Goal: Task Accomplishment & Management: Manage account settings

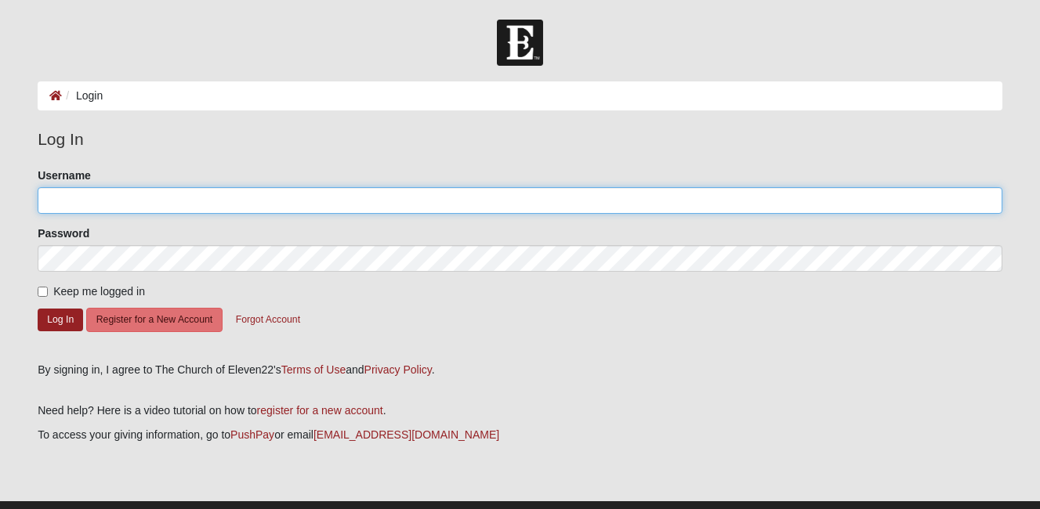
click at [81, 198] on input "Username" at bounding box center [520, 200] width 965 height 27
click at [100, 197] on input "Username" at bounding box center [520, 200] width 965 height 27
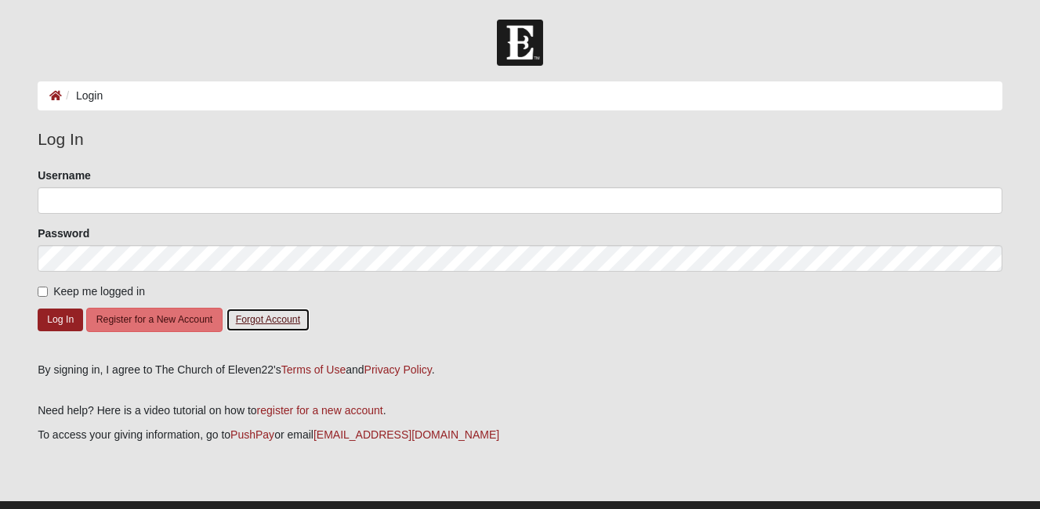
click at [257, 322] on button "Forgot Account" at bounding box center [268, 320] width 85 height 24
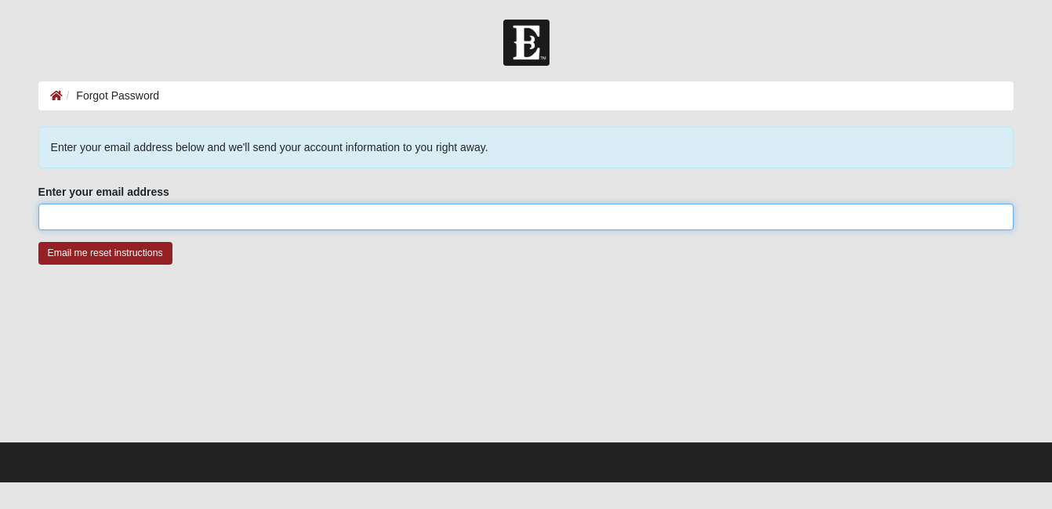
click at [129, 217] on input "Enter your email address" at bounding box center [526, 217] width 976 height 27
type input "stevens1924@gmail.com"
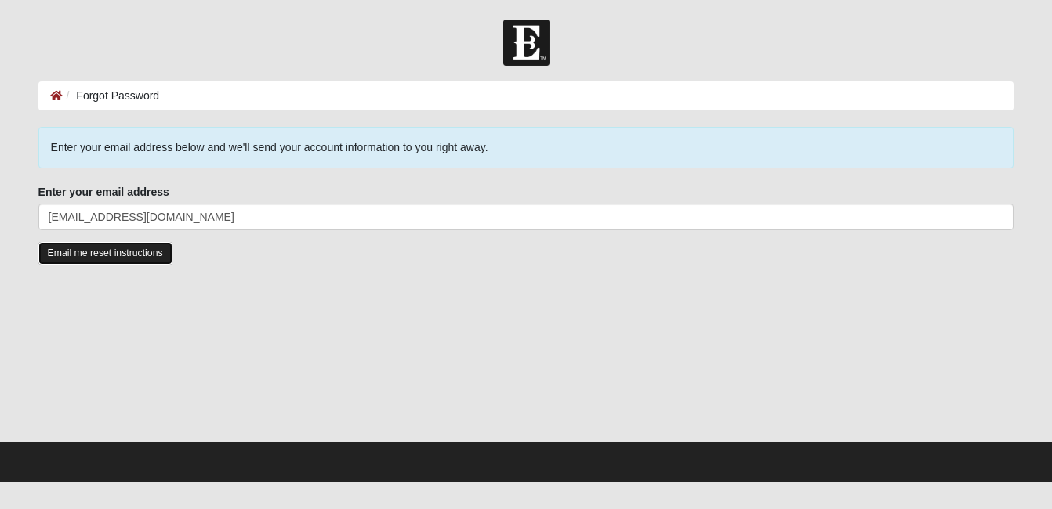
click at [147, 247] on input "Email me reset instructions" at bounding box center [105, 253] width 134 height 23
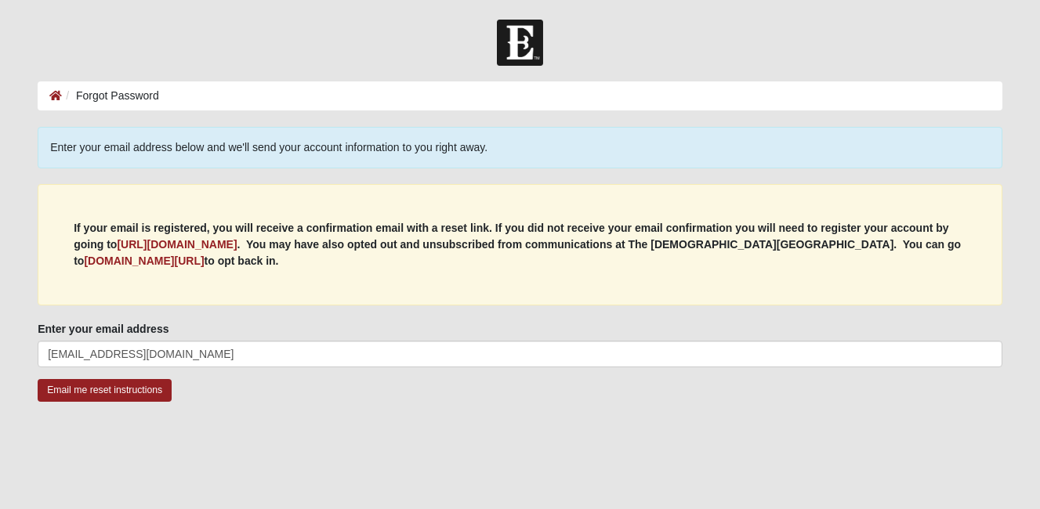
click at [121, 100] on li "Forgot Password" at bounding box center [110, 96] width 97 height 16
click at [54, 94] on icon at bounding box center [55, 95] width 13 height 11
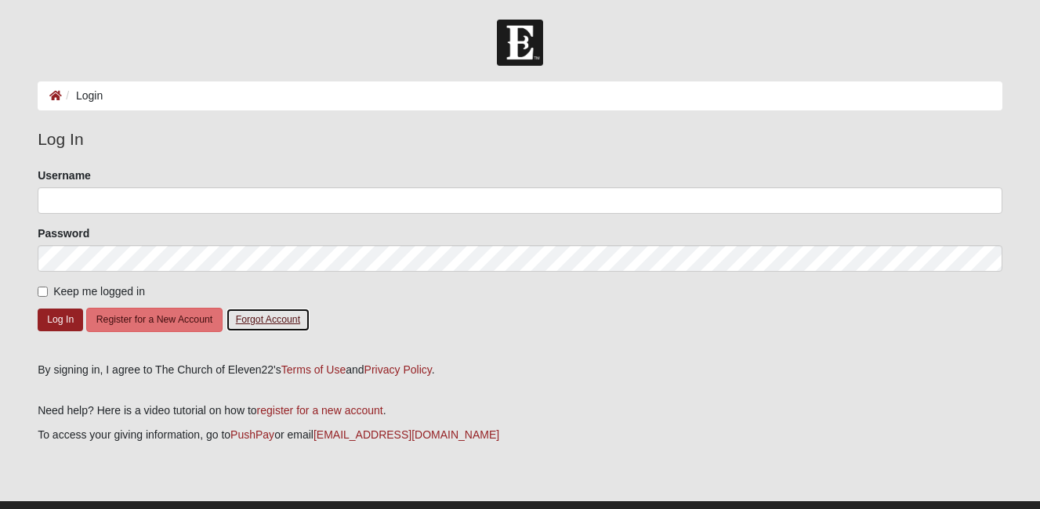
click at [279, 317] on button "Forgot Account" at bounding box center [268, 320] width 85 height 24
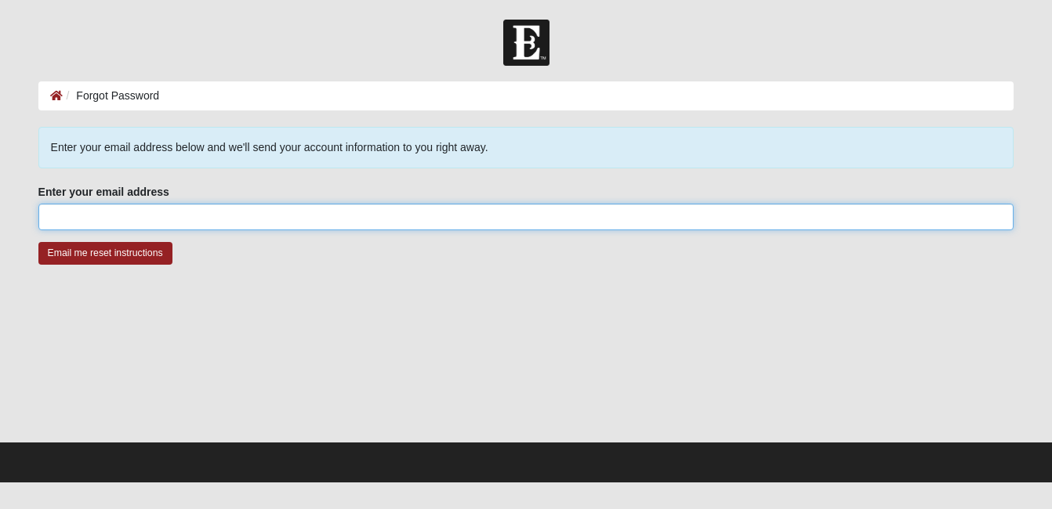
click at [156, 220] on input "Enter your email address" at bounding box center [526, 217] width 976 height 27
type input "stevesrvrepair@gmail.com"
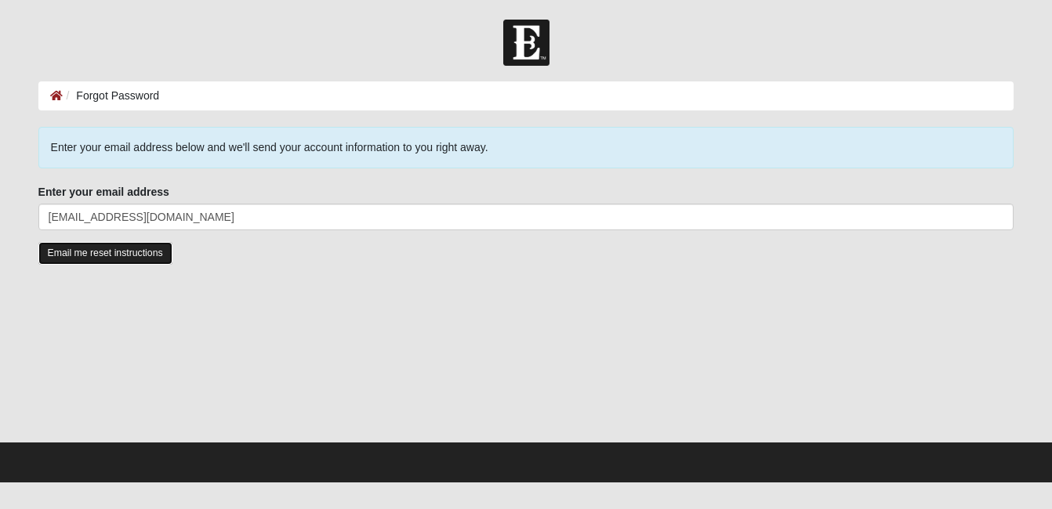
click at [131, 251] on input "Email me reset instructions" at bounding box center [105, 253] width 134 height 23
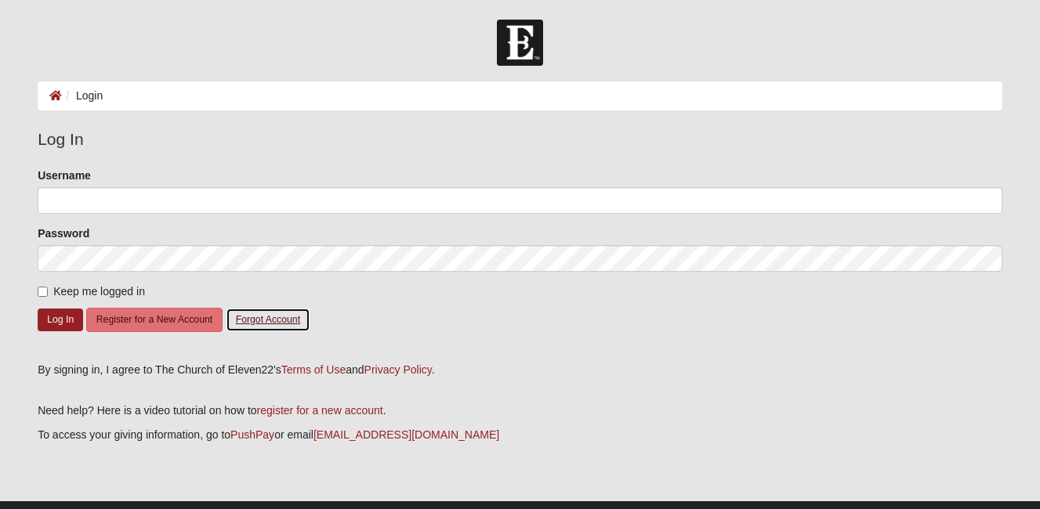
click at [252, 317] on button "Forgot Account" at bounding box center [268, 320] width 85 height 24
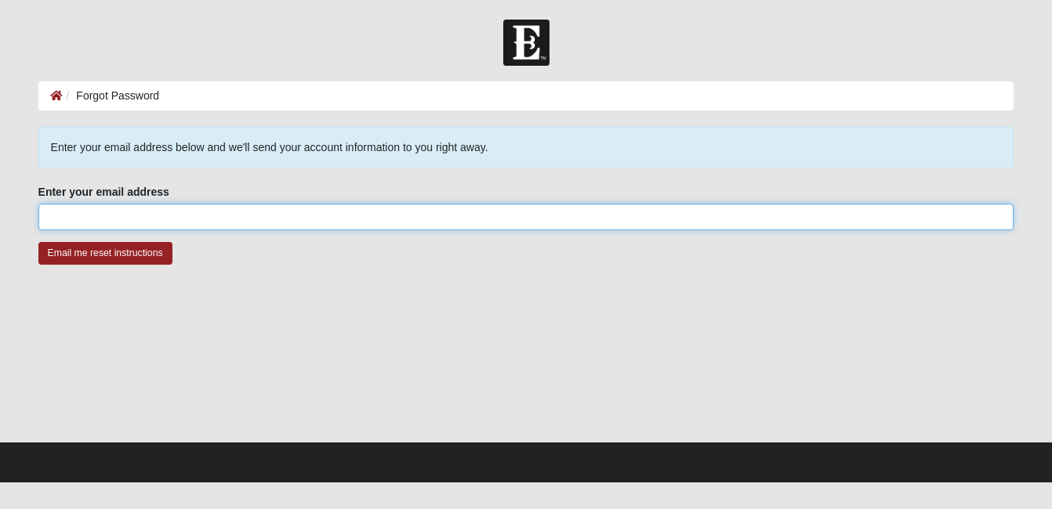
click at [105, 214] on input "Enter your email address" at bounding box center [526, 217] width 976 height 27
type input "[EMAIL_ADDRESS][DOMAIN_NAME]"
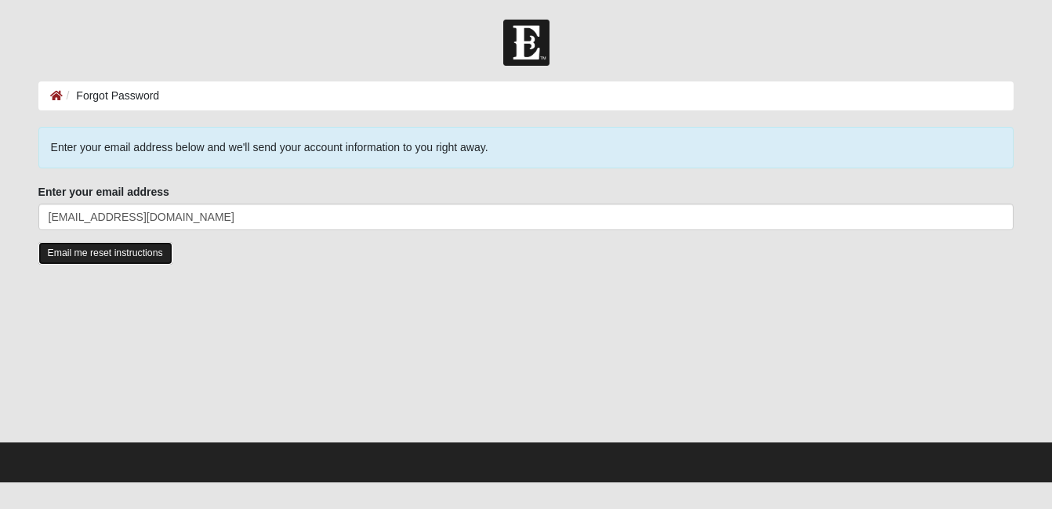
click at [124, 248] on input "Email me reset instructions" at bounding box center [105, 253] width 134 height 23
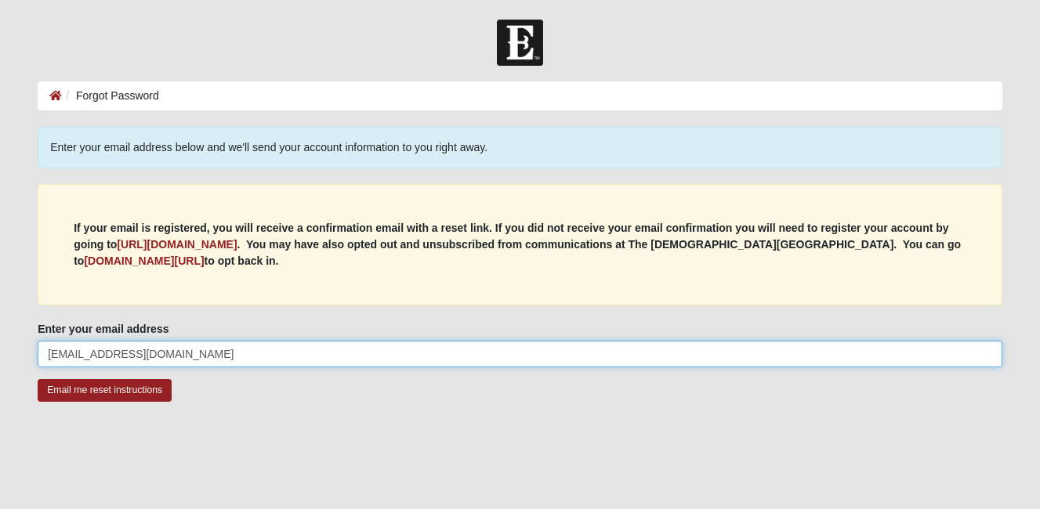
click at [116, 358] on input "stevens1924@gmail.com" at bounding box center [520, 354] width 965 height 27
drag, startPoint x: 176, startPoint y: 351, endPoint x: 11, endPoint y: 350, distance: 165.3
click at [11, 350] on form "Log In Forgot Password Forgot Password Error Enter your email address below and…" at bounding box center [520, 320] width 1040 height 600
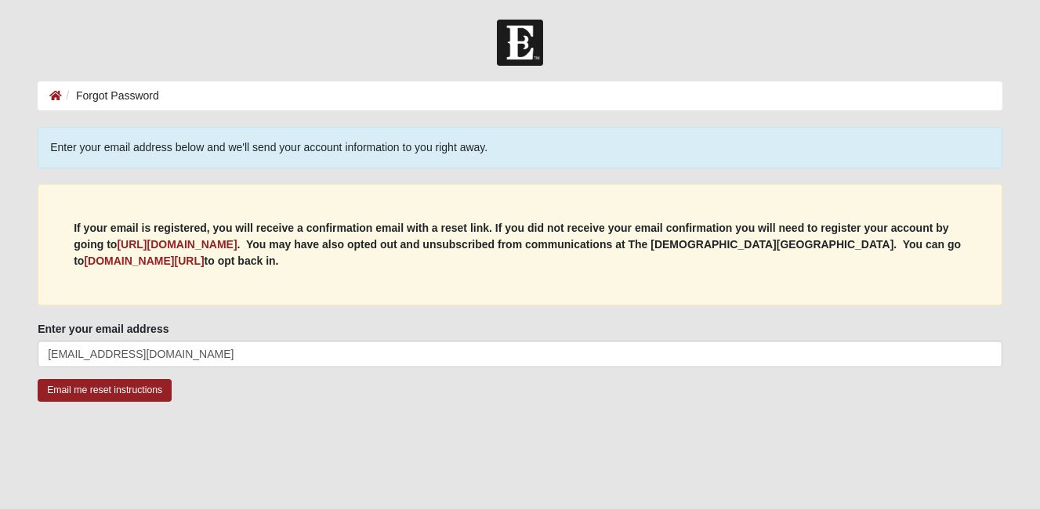
click at [244, 329] on div "Enter your email address stevens1924@gmail.com Enter your email address is requ…" at bounding box center [520, 344] width 965 height 46
click at [87, 394] on input "Email me reset instructions" at bounding box center [105, 390] width 134 height 23
click at [53, 96] on icon at bounding box center [55, 95] width 13 height 11
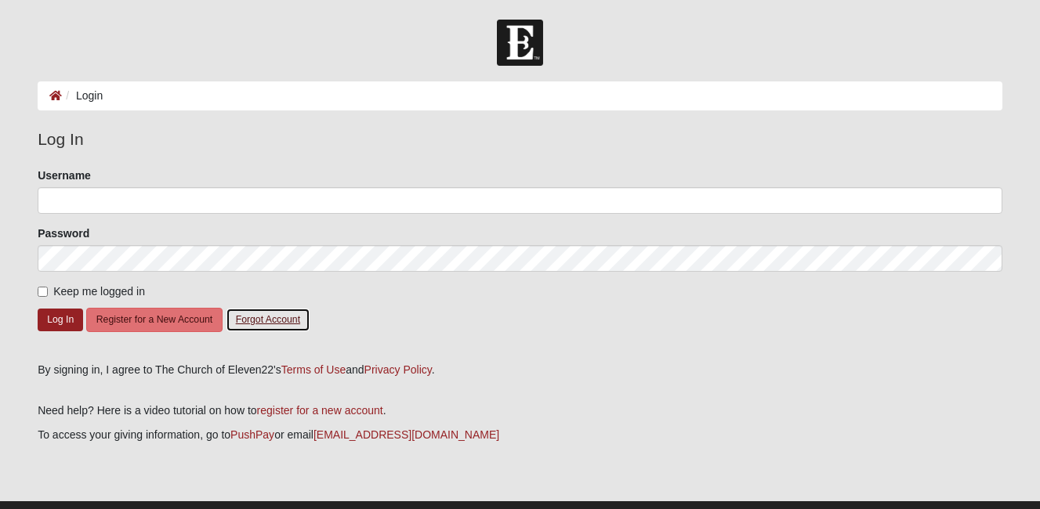
click at [272, 313] on button "Forgot Account" at bounding box center [268, 320] width 85 height 24
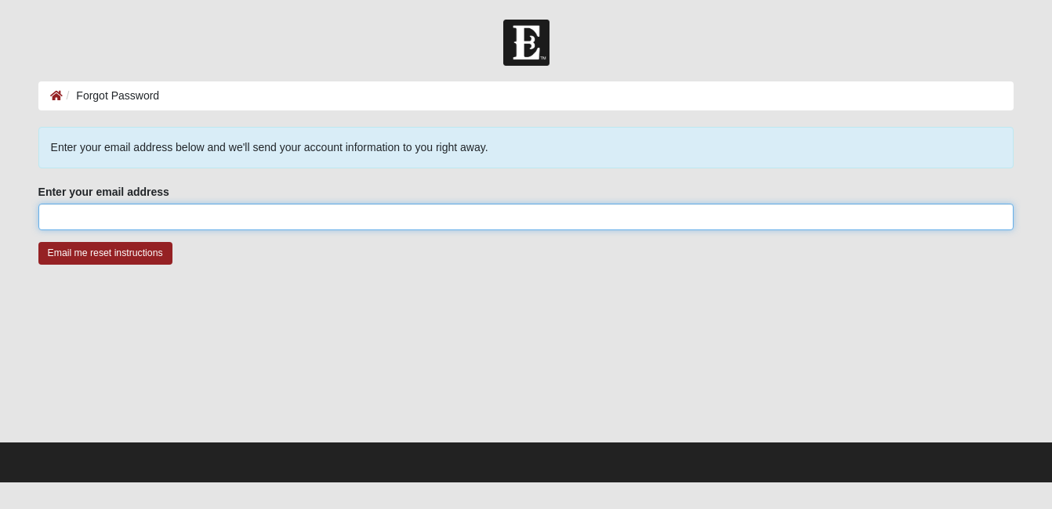
click at [93, 209] on input "Enter your email address" at bounding box center [526, 217] width 976 height 27
type input "stevesrvrepair@gmail.com"
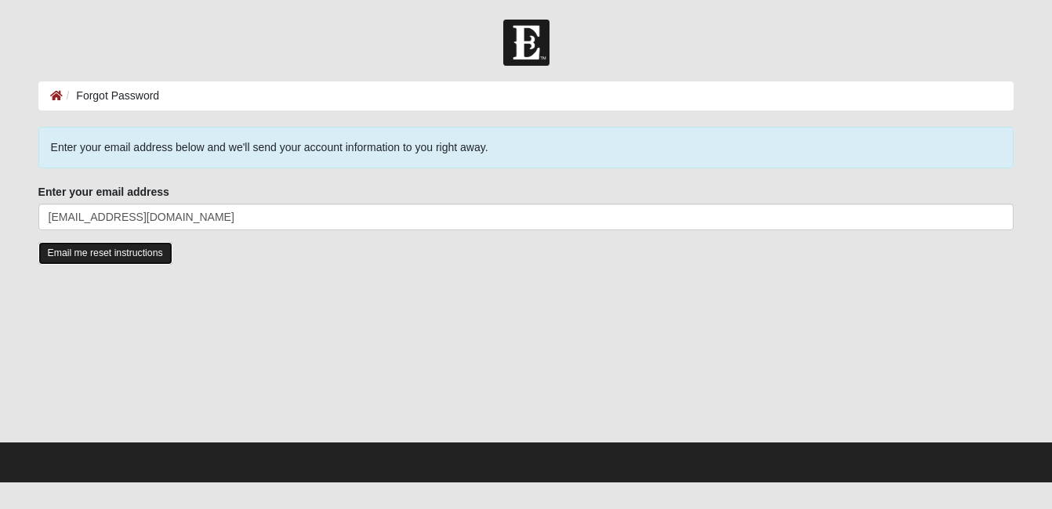
click at [91, 244] on input "Email me reset instructions" at bounding box center [105, 253] width 134 height 23
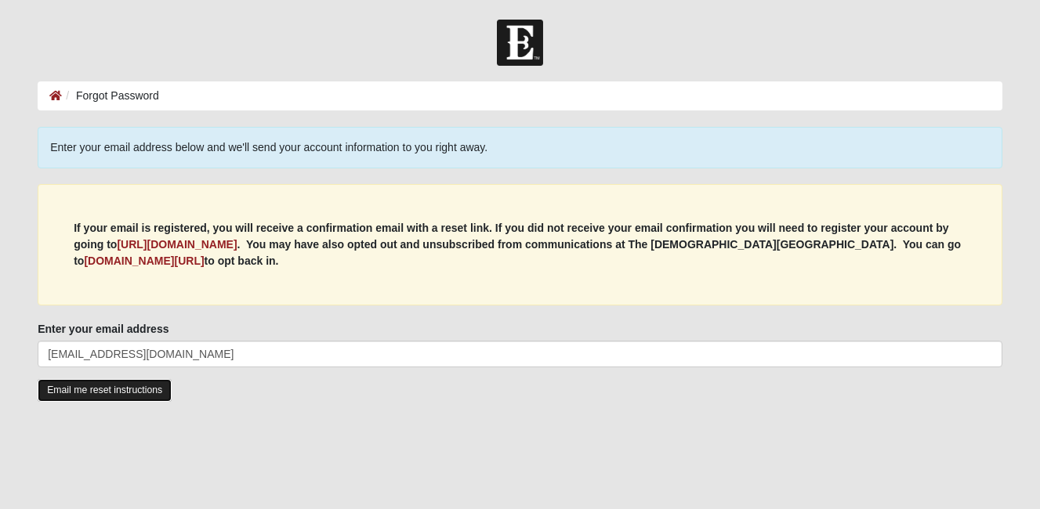
click at [115, 390] on input "Email me reset instructions" at bounding box center [105, 390] width 134 height 23
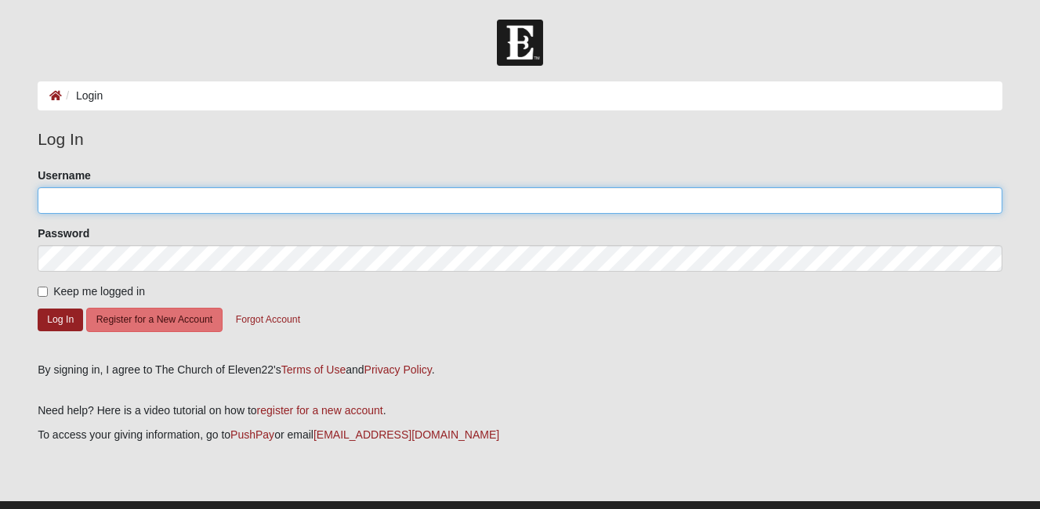
click at [106, 201] on input "Username" at bounding box center [520, 200] width 965 height 27
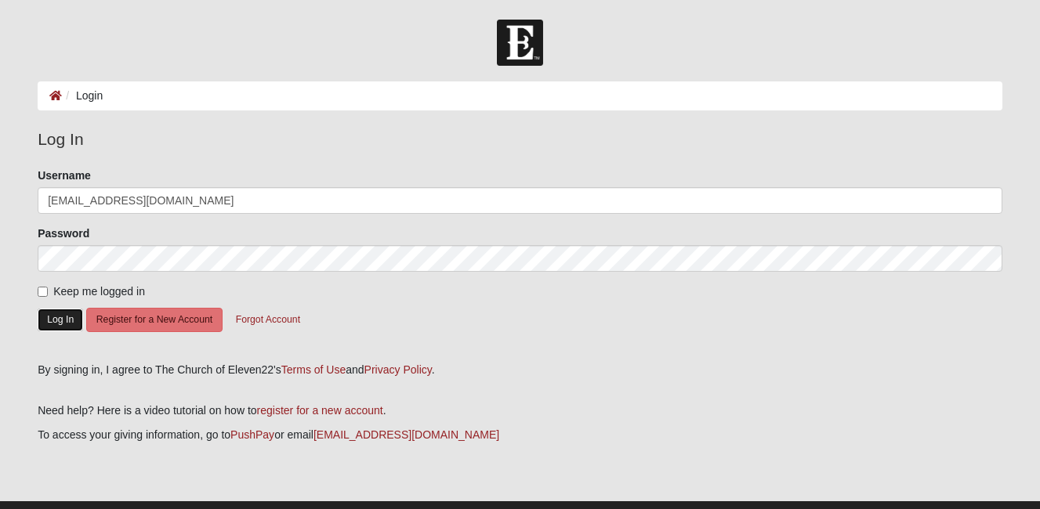
click at [64, 325] on button "Log In" at bounding box center [60, 320] width 45 height 23
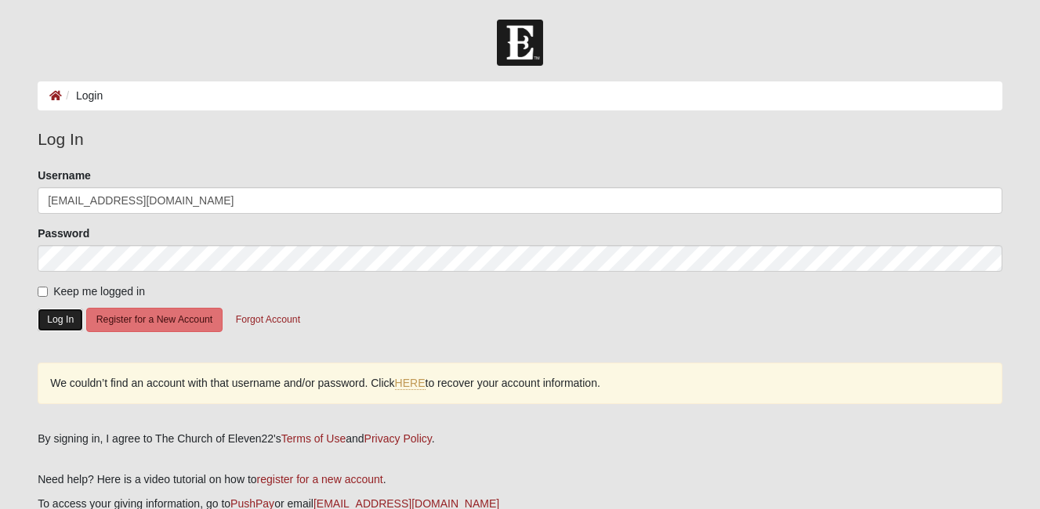
click at [57, 313] on button "Log In" at bounding box center [60, 320] width 45 height 23
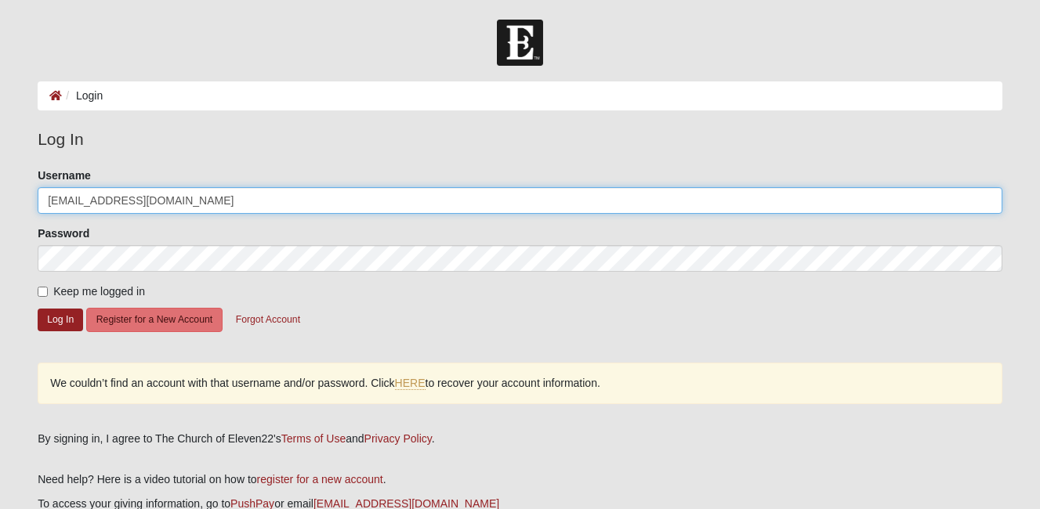
click at [168, 199] on input "[EMAIL_ADDRESS][DOMAIN_NAME]" at bounding box center [520, 200] width 965 height 27
drag, startPoint x: 190, startPoint y: 198, endPoint x: 32, endPoint y: 194, distance: 157.6
click at [32, 194] on div "Please correct the following: Username stevesrvrepair@gmail.com Password Keep m…" at bounding box center [520, 294] width 988 height 253
type input "6153369974"
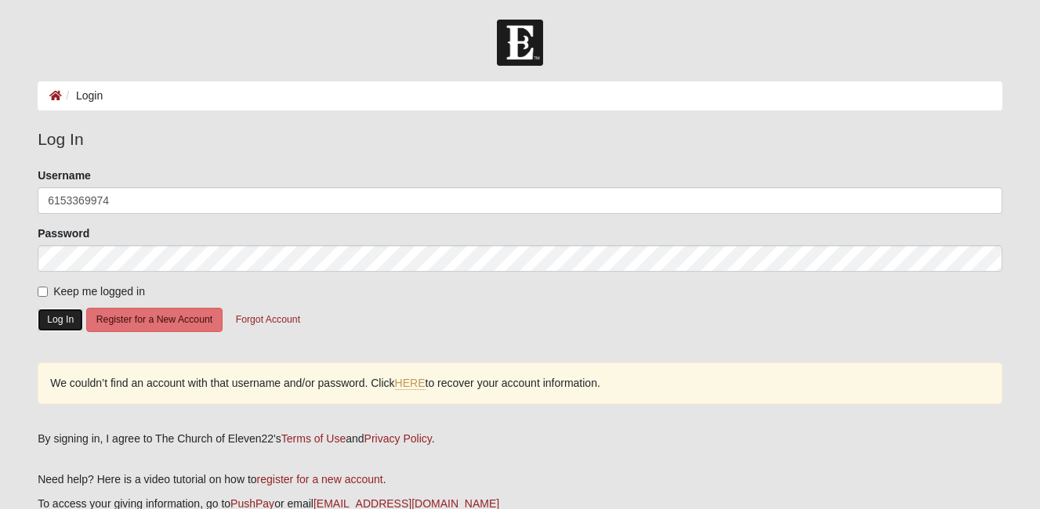
click at [51, 315] on button "Log In" at bounding box center [60, 320] width 45 height 23
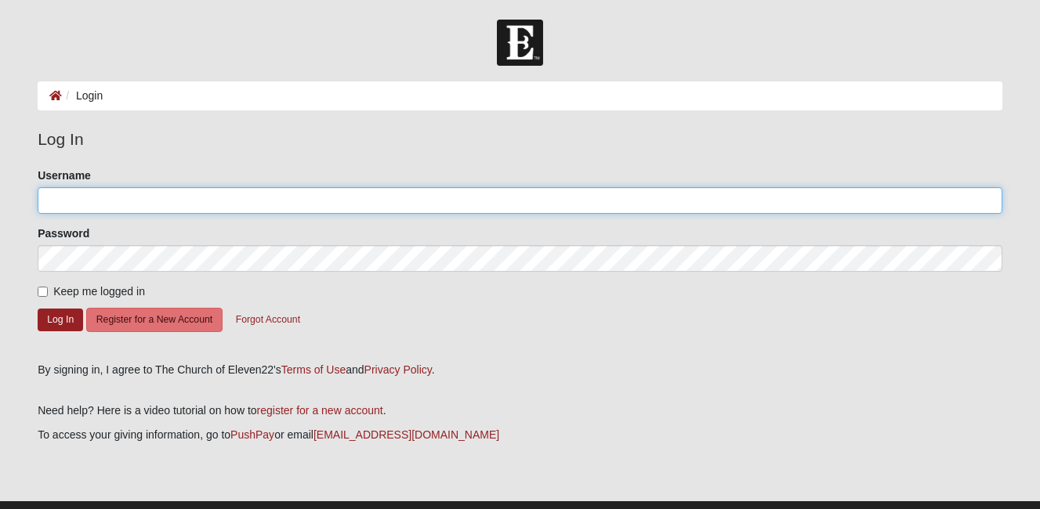
click at [102, 200] on input "Username" at bounding box center [520, 200] width 965 height 27
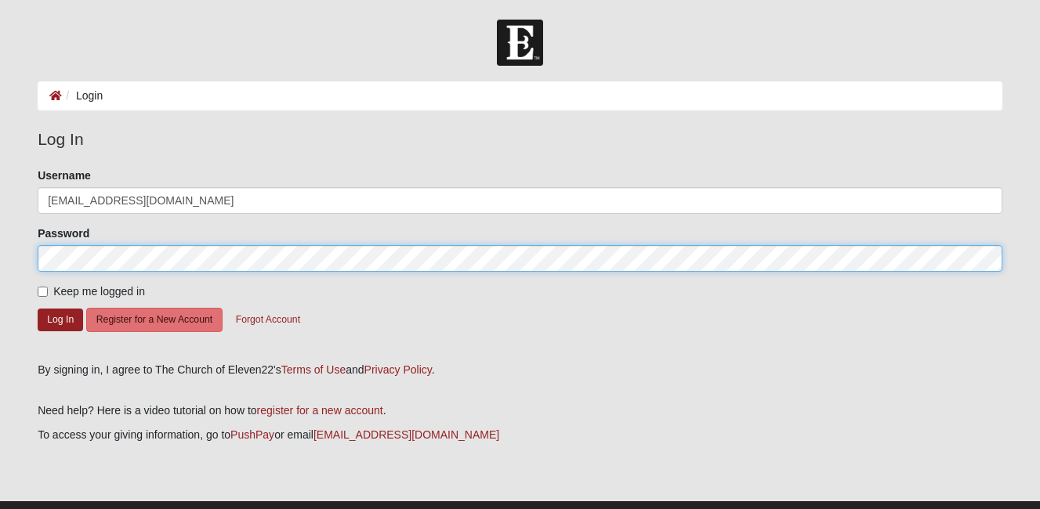
click at [24, 258] on form "Log In Login Login Error Log In Please correct the following: Username [EMAIL_A…" at bounding box center [520, 281] width 1040 height 522
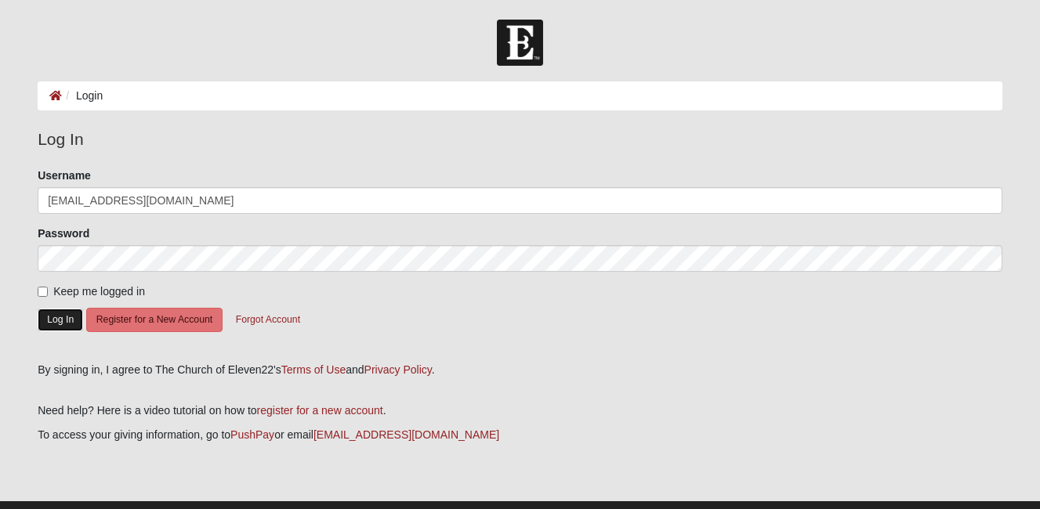
click at [56, 321] on button "Log In" at bounding box center [60, 320] width 45 height 23
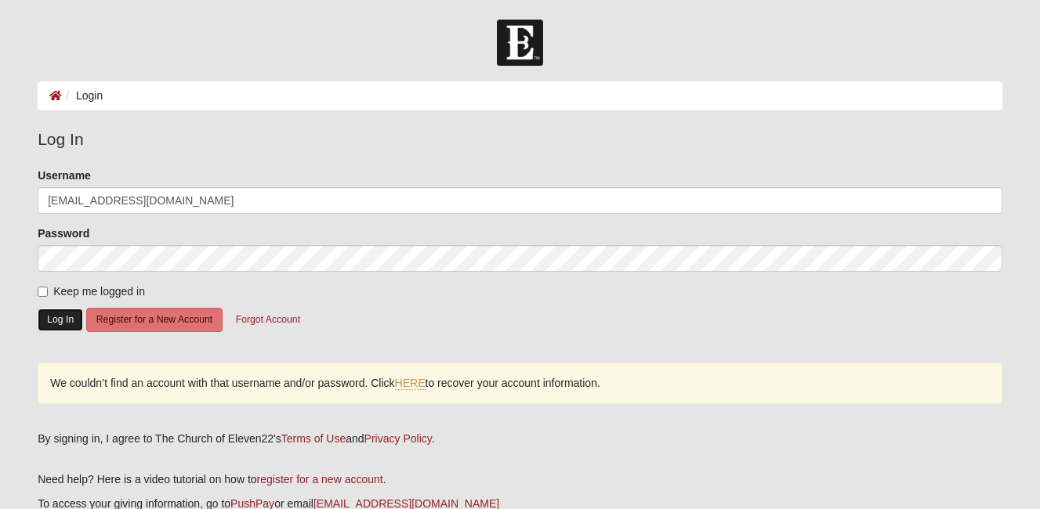
click at [62, 314] on button "Log In" at bounding box center [60, 320] width 45 height 23
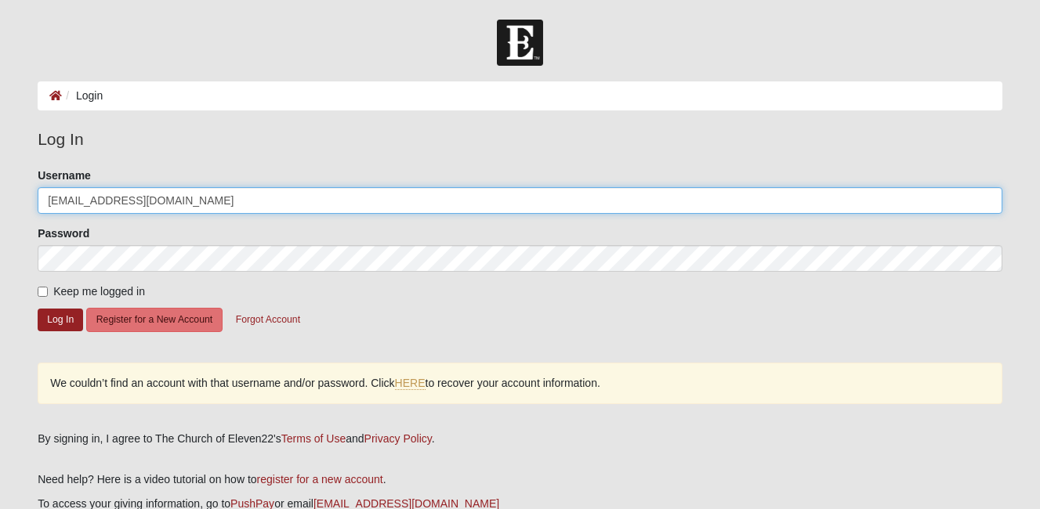
type input "6153369974"
